Goal: Task Accomplishment & Management: Manage account settings

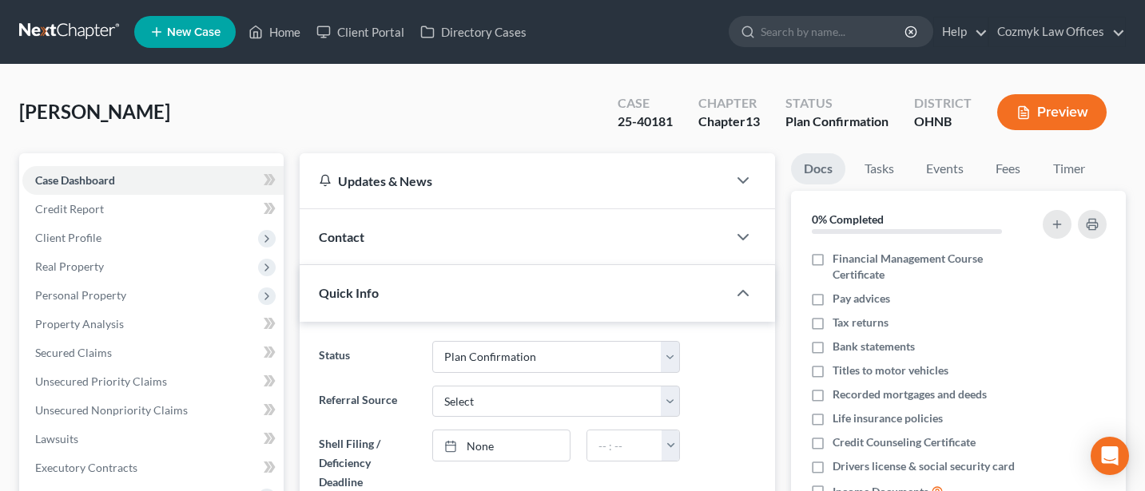
select select "12"
click at [1041, 32] on link "Cozmyk Law Offices" at bounding box center [1057, 32] width 136 height 29
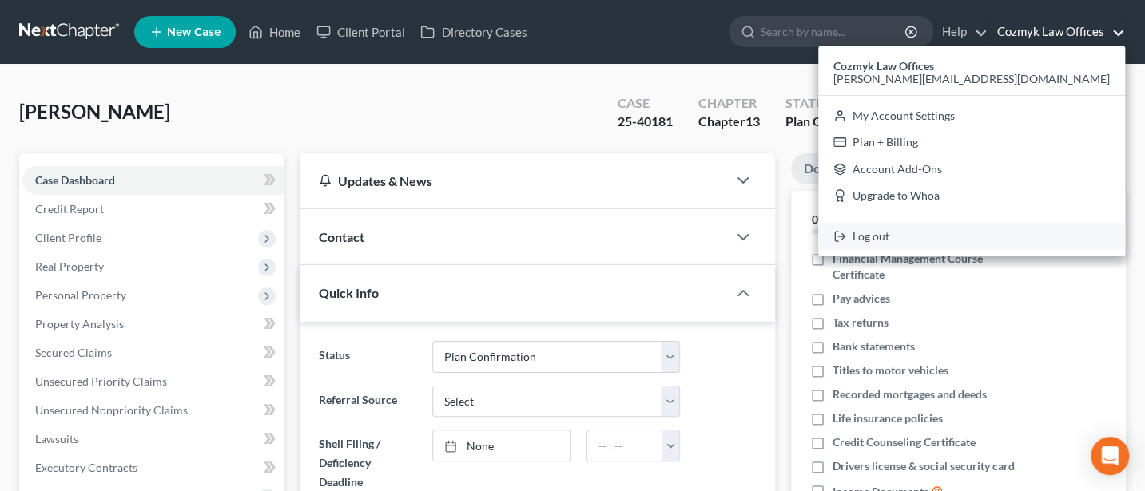
click at [1016, 245] on link "Log out" at bounding box center [971, 236] width 307 height 27
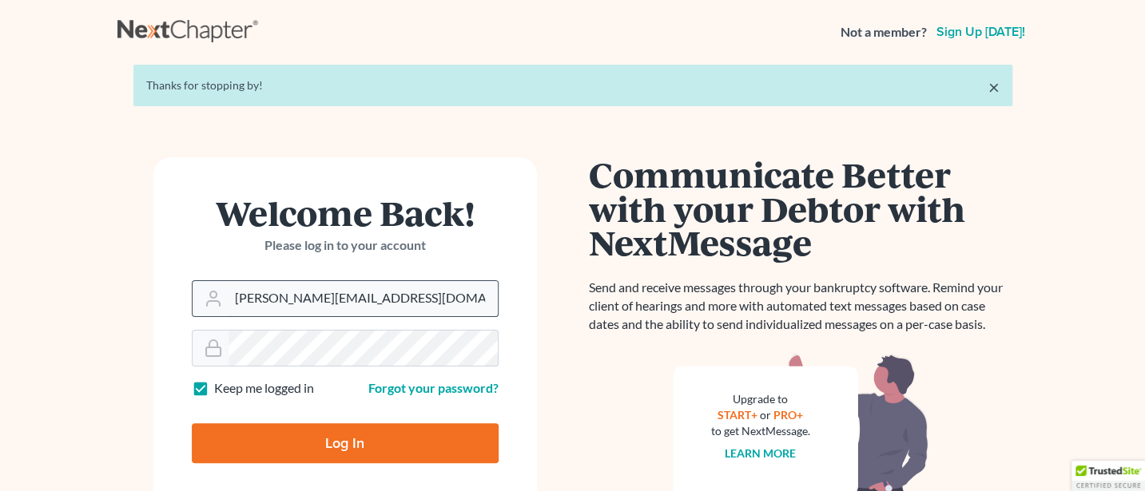
click at [383, 300] on input "[PERSON_NAME][EMAIL_ADDRESS][DOMAIN_NAME]" at bounding box center [363, 298] width 269 height 35
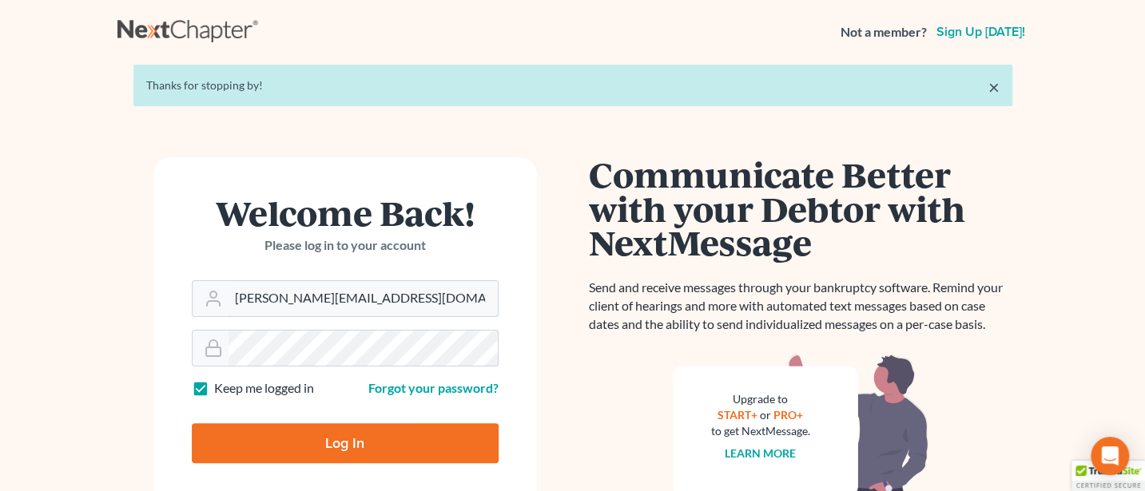
type input "[PERSON_NAME][EMAIL_ADDRESS][DOMAIN_NAME]"
click at [325, 442] on input "Log In" at bounding box center [345, 444] width 307 height 40
type input "Thinking..."
